Goal: Task Accomplishment & Management: Use online tool/utility

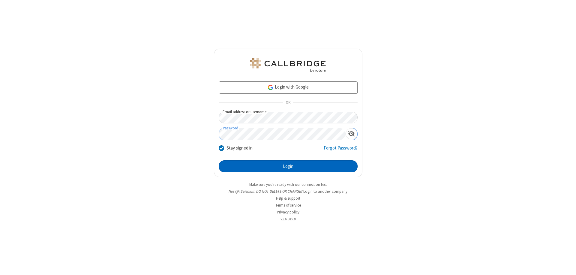
click at [288, 166] on button "Login" at bounding box center [288, 166] width 139 height 12
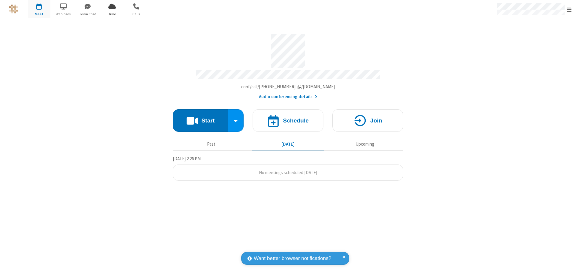
click at [569, 9] on span "Open menu" at bounding box center [569, 10] width 5 height 6
click at [112, 14] on span "Drive" at bounding box center [112, 13] width 23 height 5
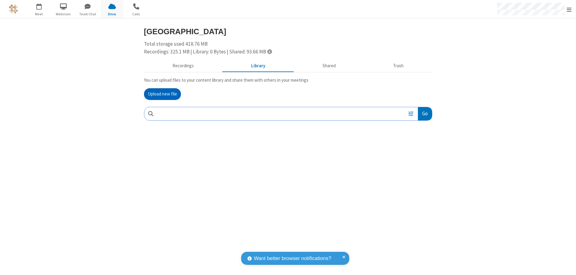
click at [162, 94] on button "Upload new file" at bounding box center [162, 94] width 37 height 12
click at [420, 153] on span "Move to trash" at bounding box center [420, 152] width 4 height 5
